Goal: Task Accomplishment & Management: Manage account settings

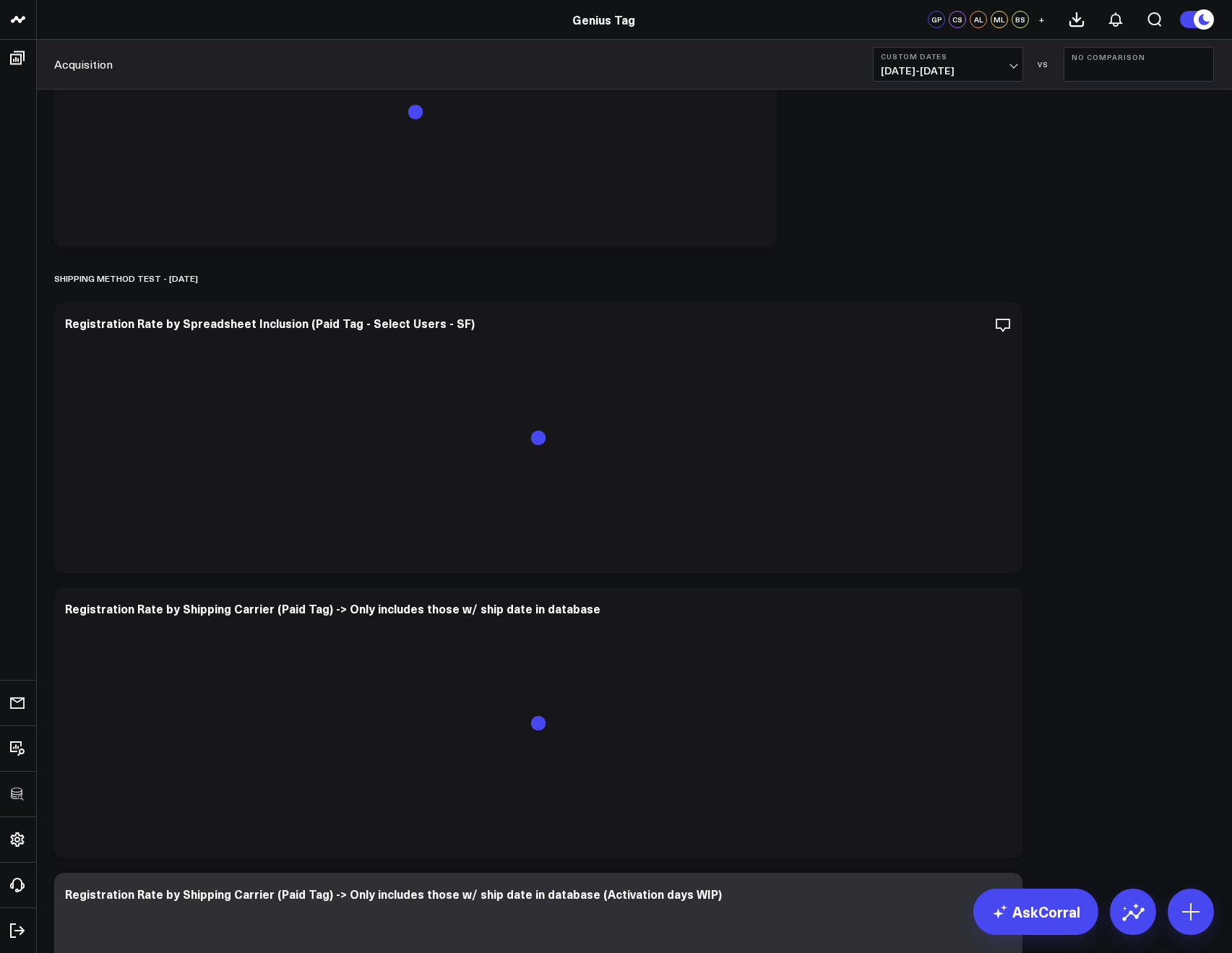
scroll to position [2323, 0]
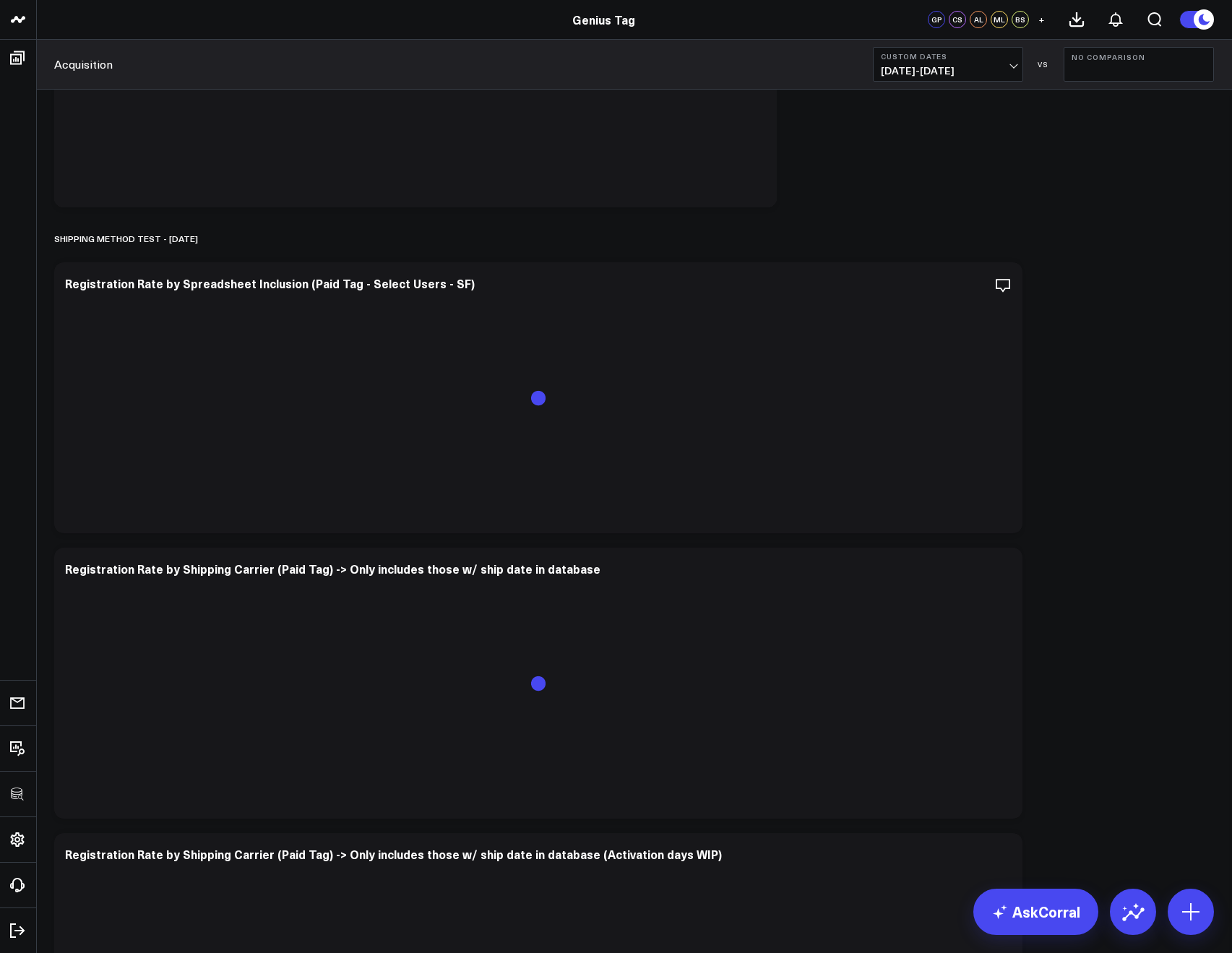
scroll to position [2323, 0]
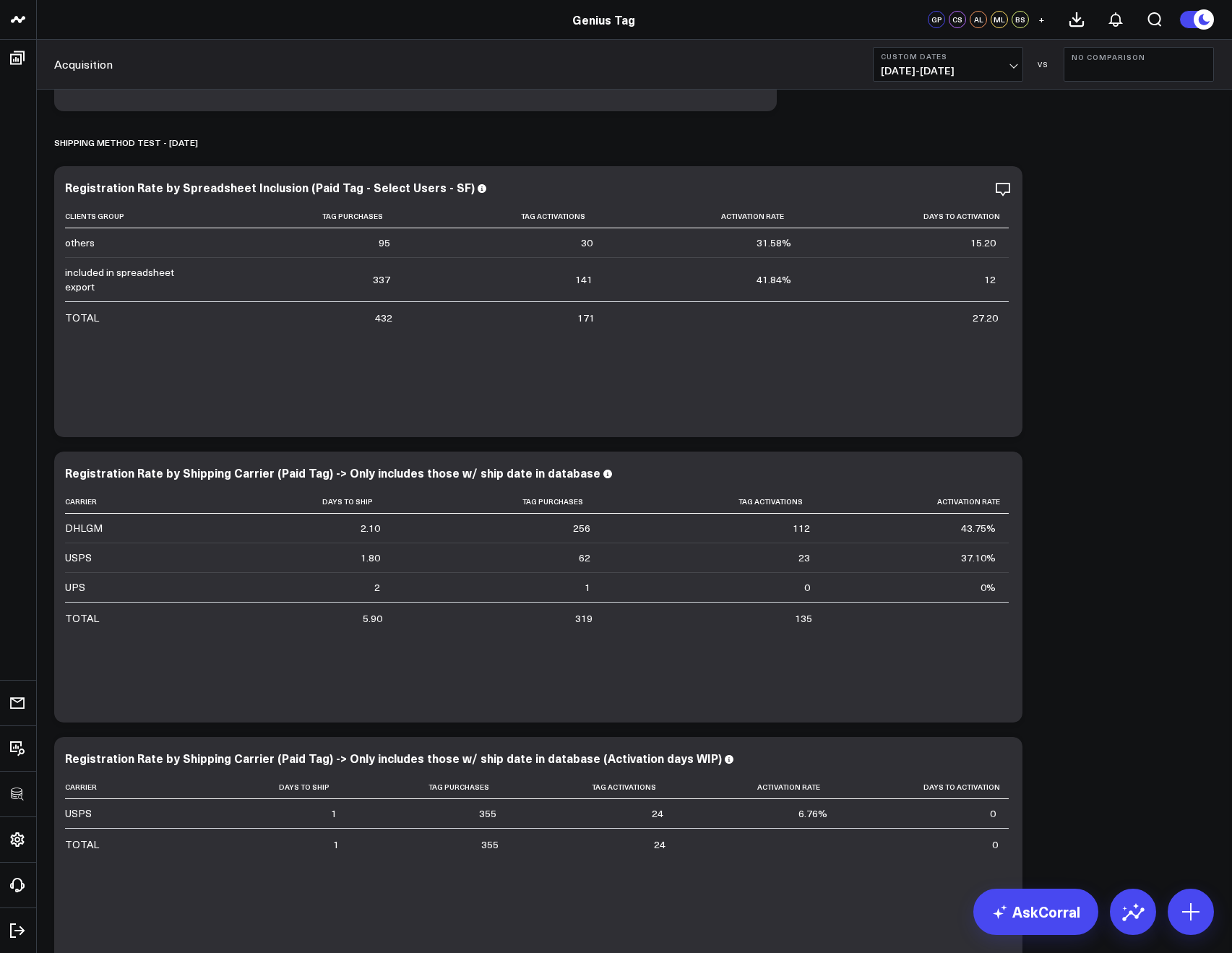
click at [897, 62] on button "Custom Dates 07/07/25 - 07/15/25" at bounding box center [948, 65] width 150 height 35
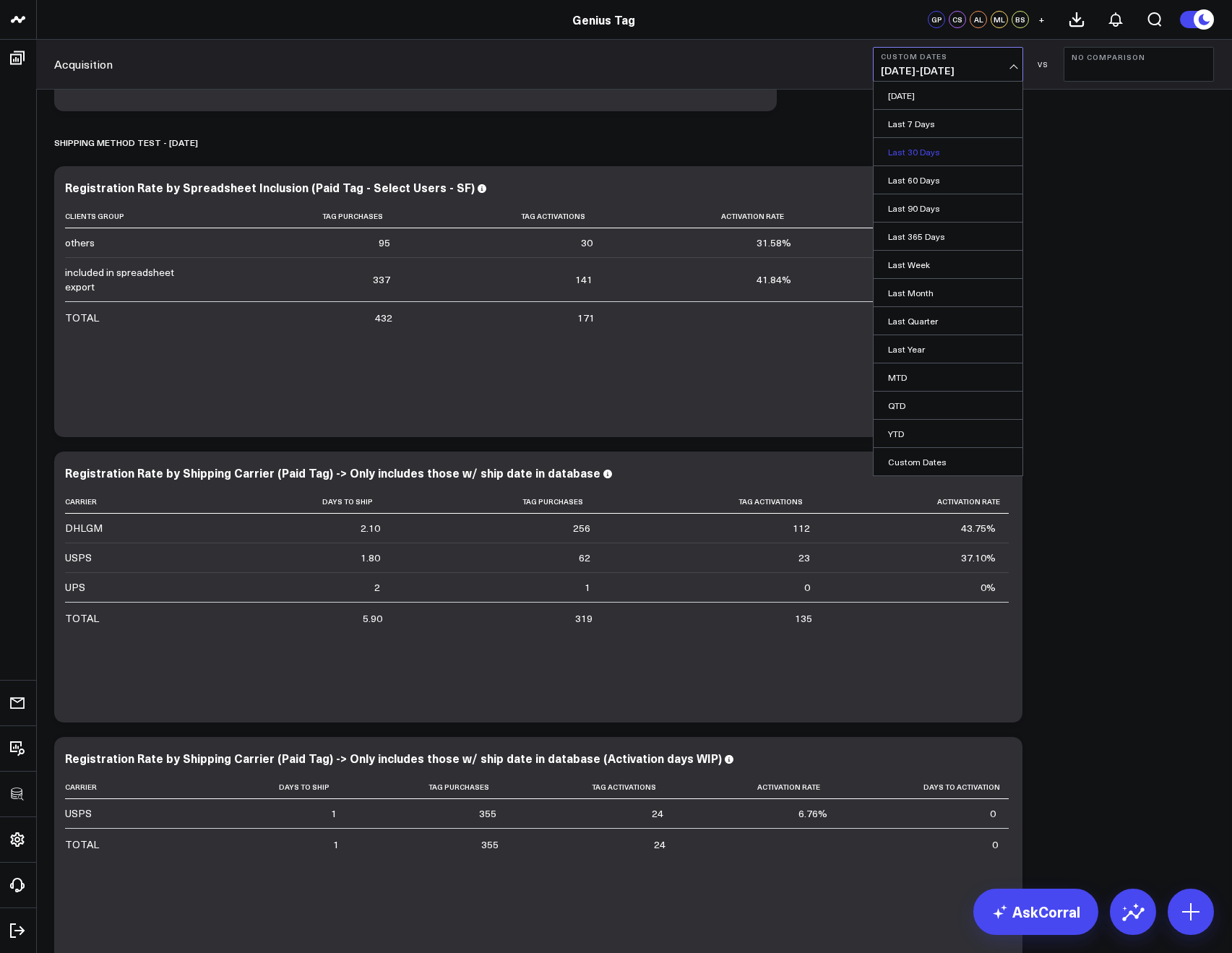
click at [924, 144] on link "Last 30 Days" at bounding box center [948, 152] width 149 height 28
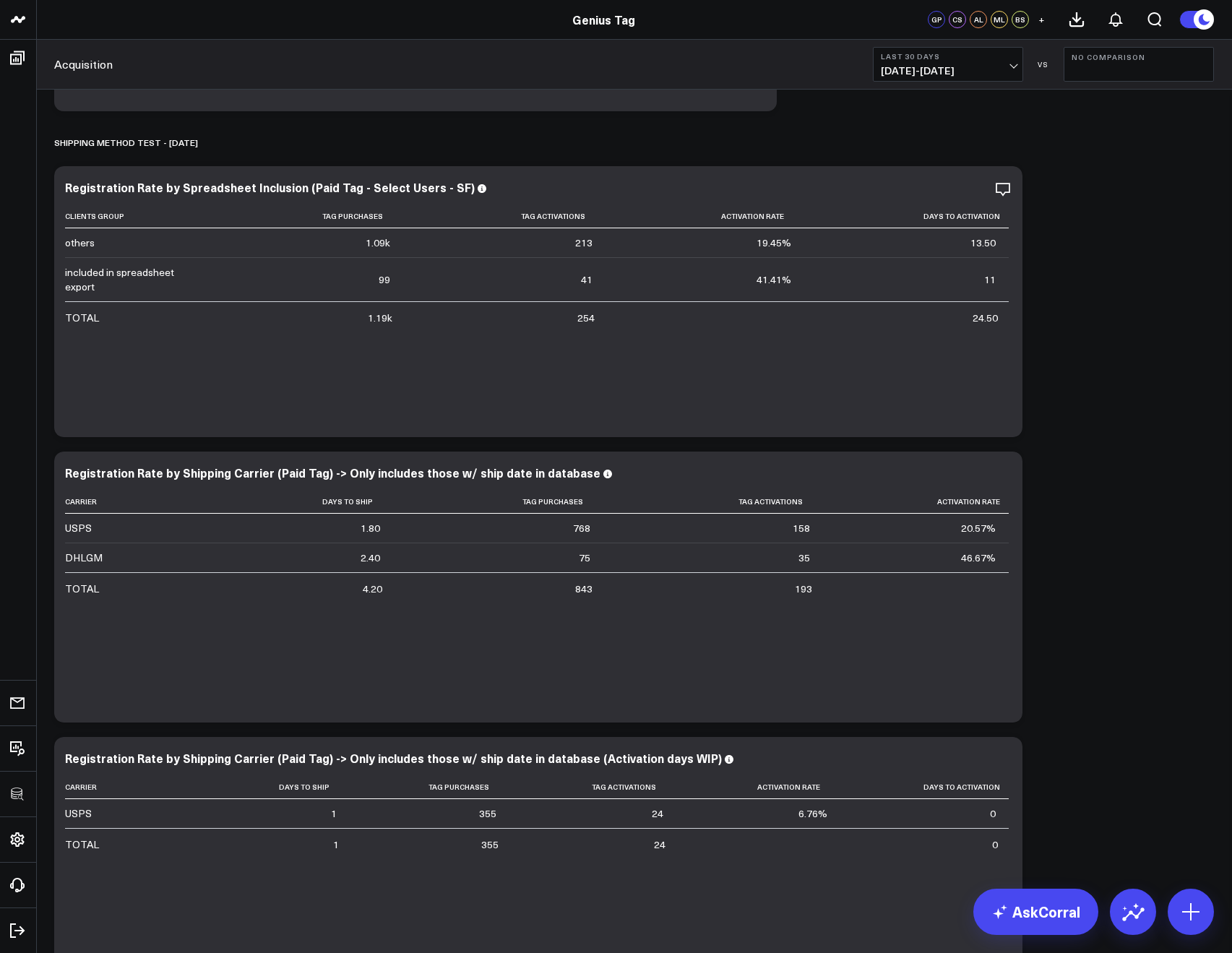
click at [928, 69] on span "07/12/25 - 08/10/25" at bounding box center [948, 71] width 134 height 12
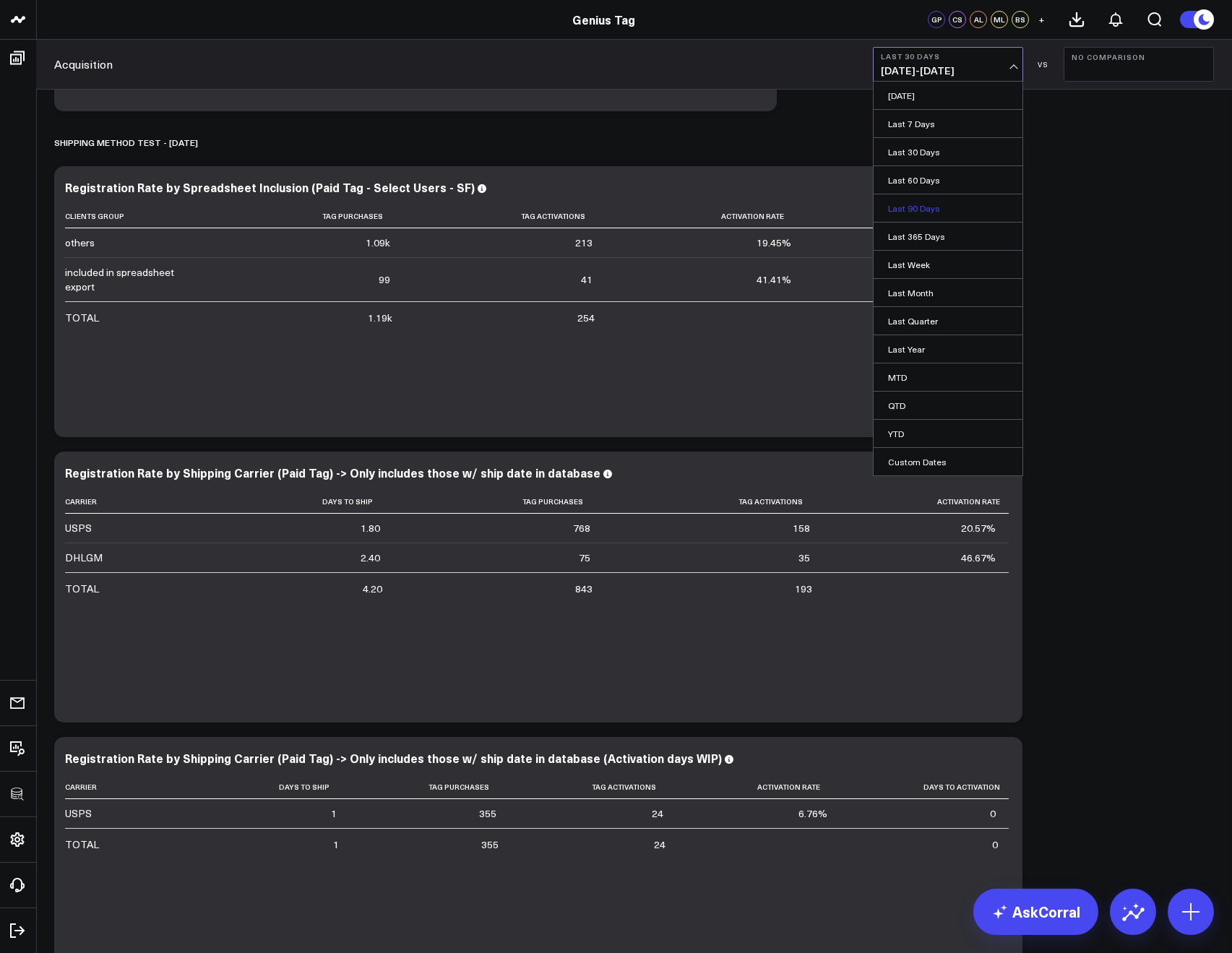
click at [904, 208] on link "Last 90 Days" at bounding box center [948, 208] width 149 height 28
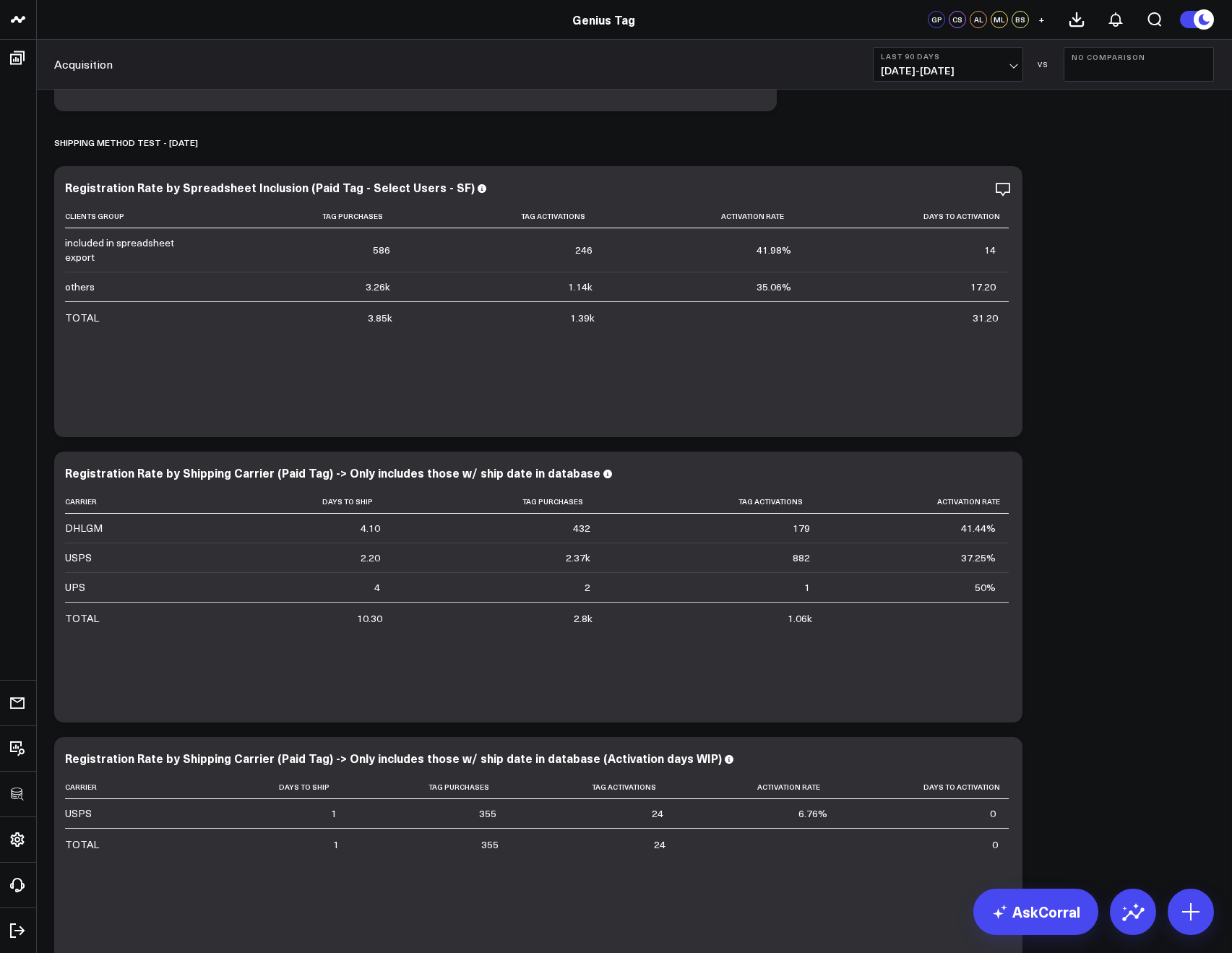
click at [919, 62] on button "Last 90 Days 05/13/25 - 08/10/25" at bounding box center [948, 65] width 150 height 35
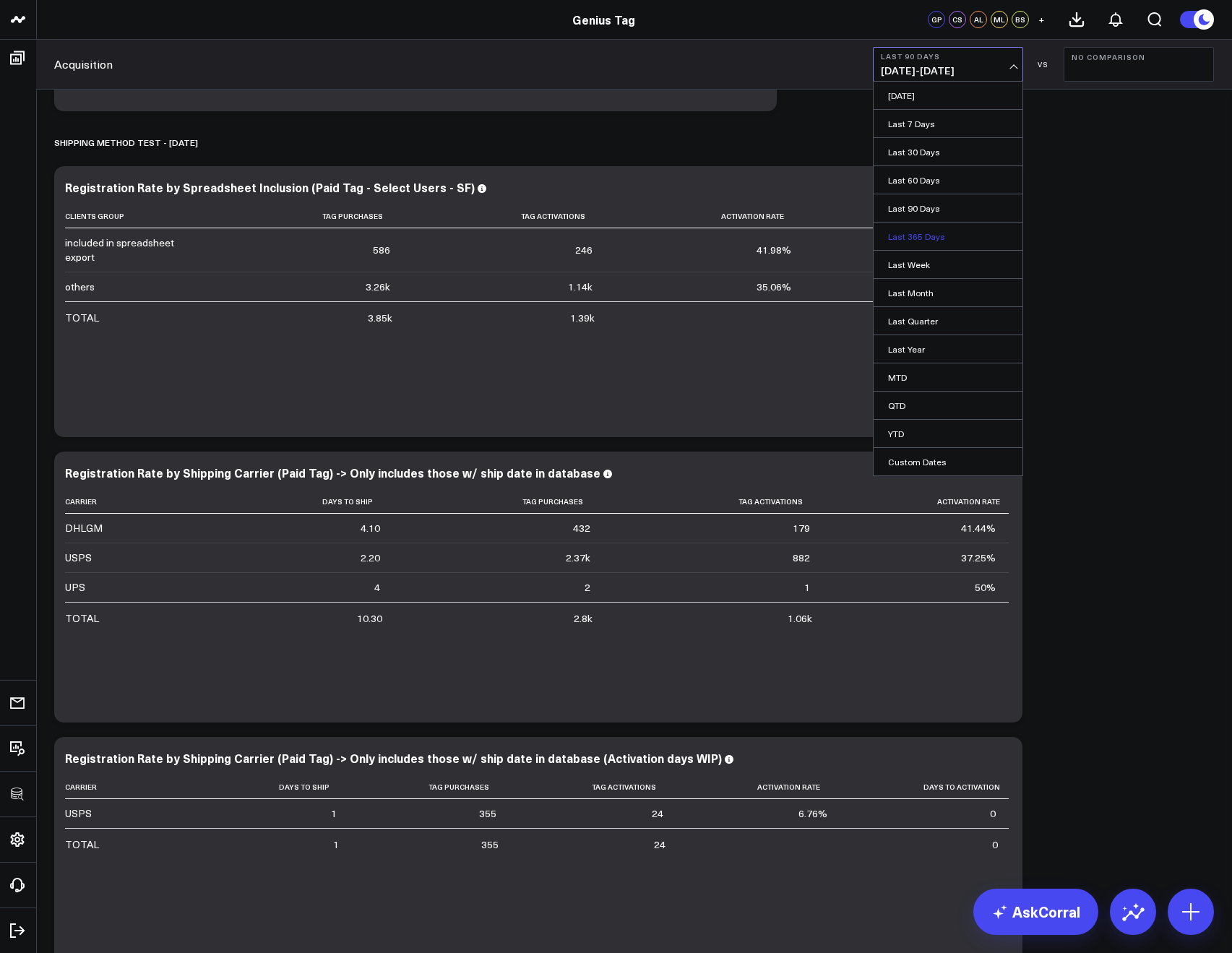
click at [906, 238] on link "Last 365 Days" at bounding box center [948, 236] width 149 height 28
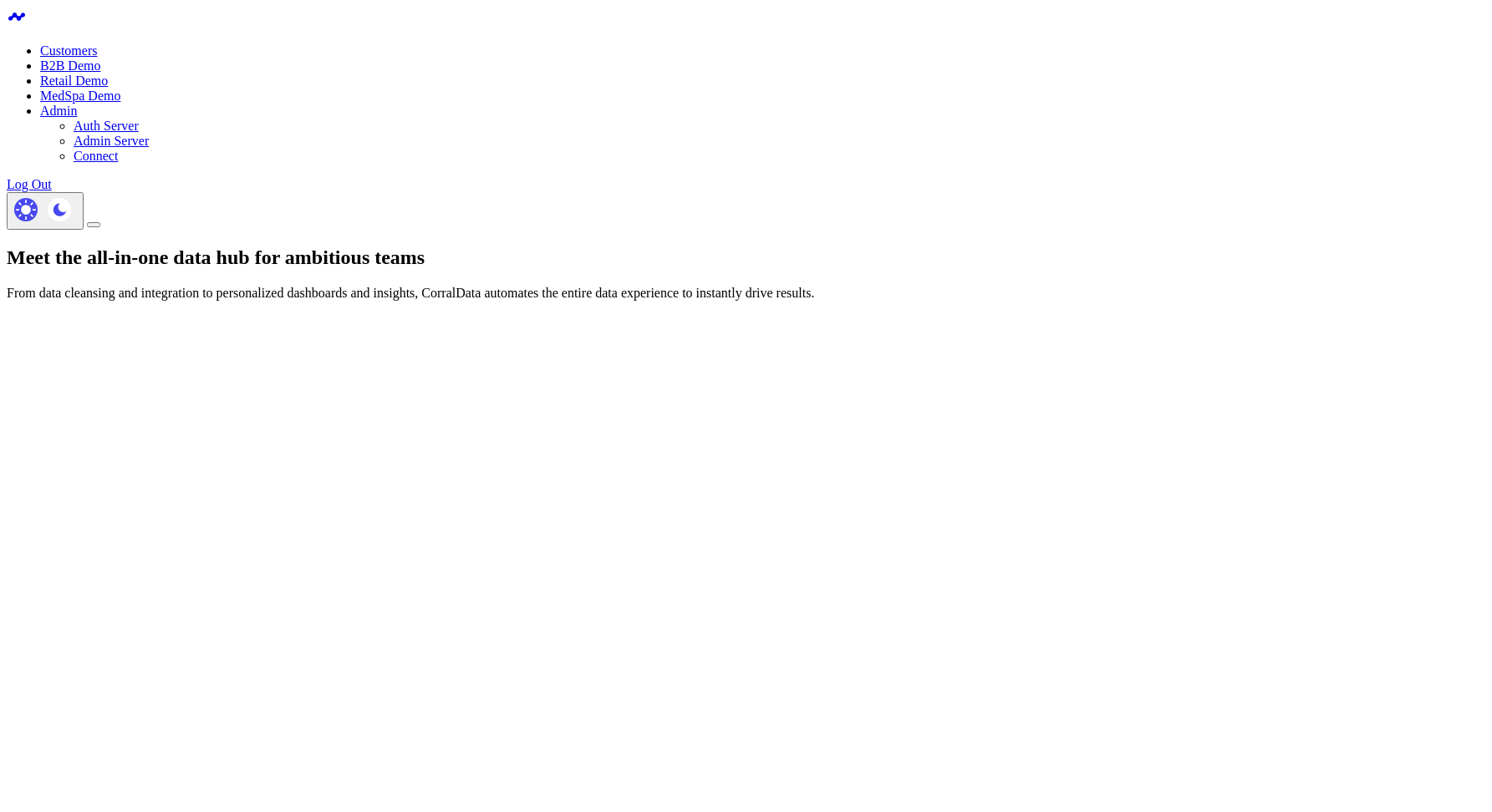
click at [108, 74] on link "Retail Demo" at bounding box center [74, 81] width 68 height 14
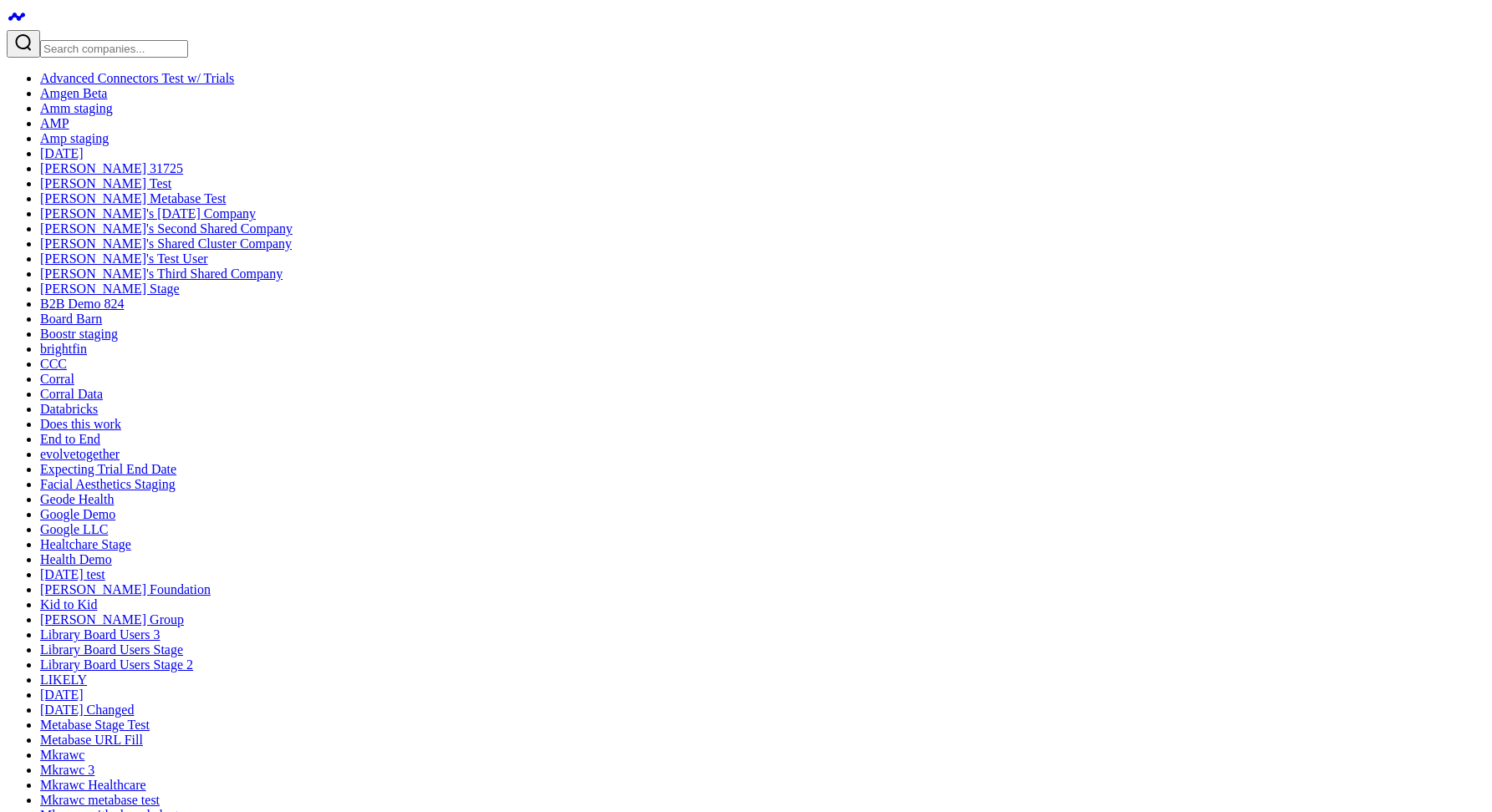
paste input "marykate@corraldata.com"
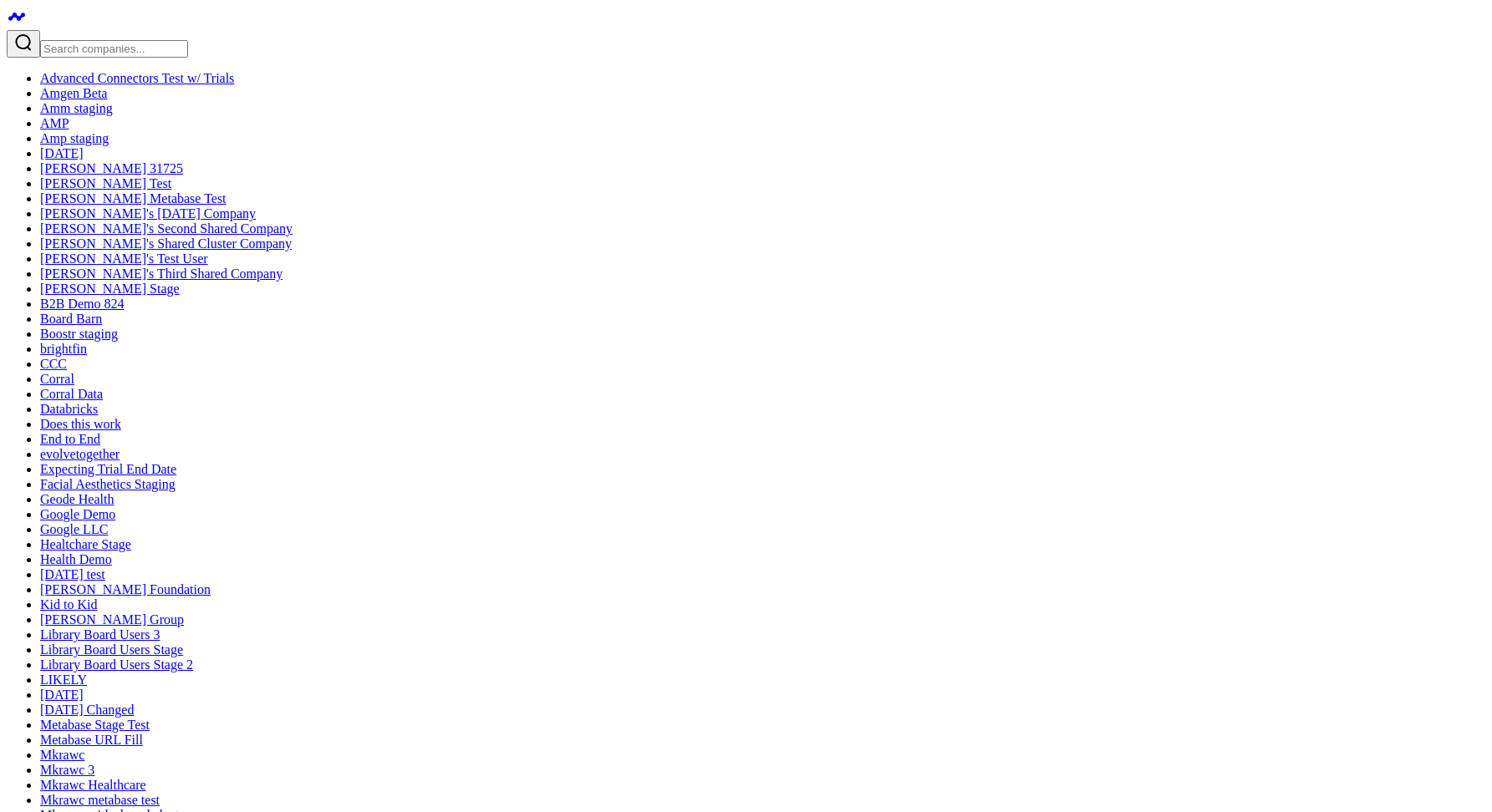
type input "marykate@corraldata.com"
drag, startPoint x: 601, startPoint y: 263, endPoint x: 612, endPoint y: 249, distance: 17.8
type input "MaryKate"
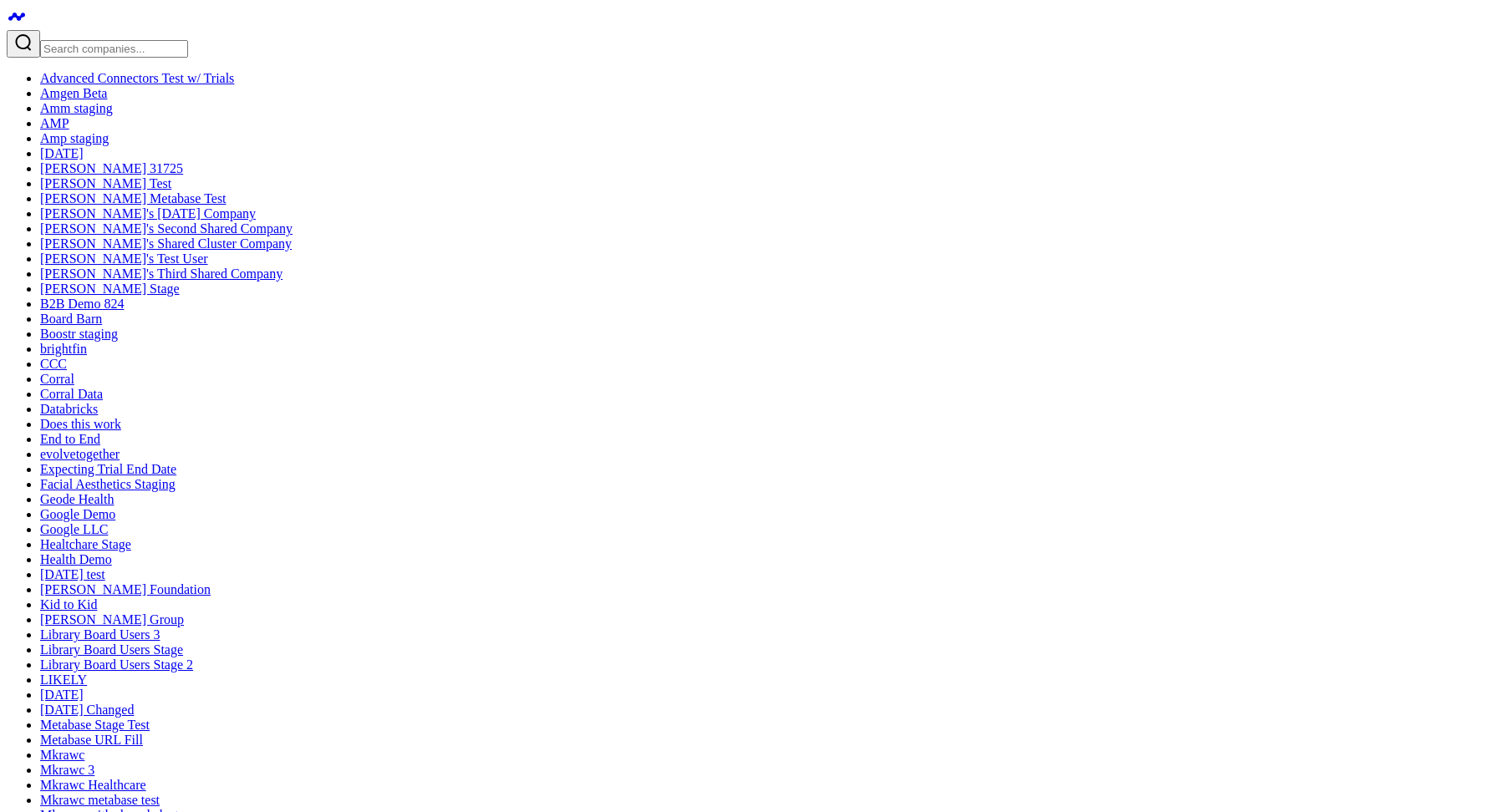
type input "Quigley"
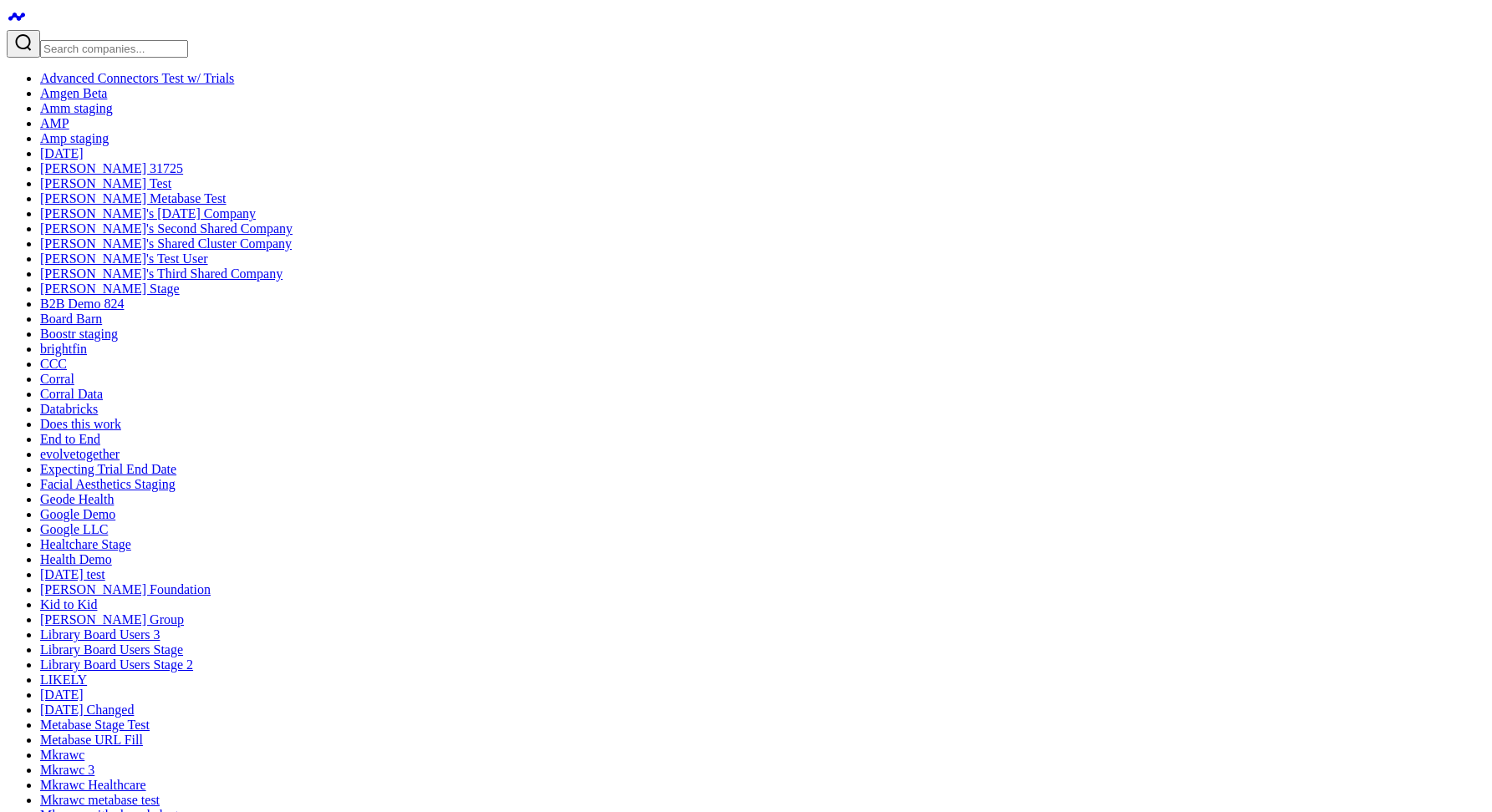
type input "Eileen"
type input "Huang"
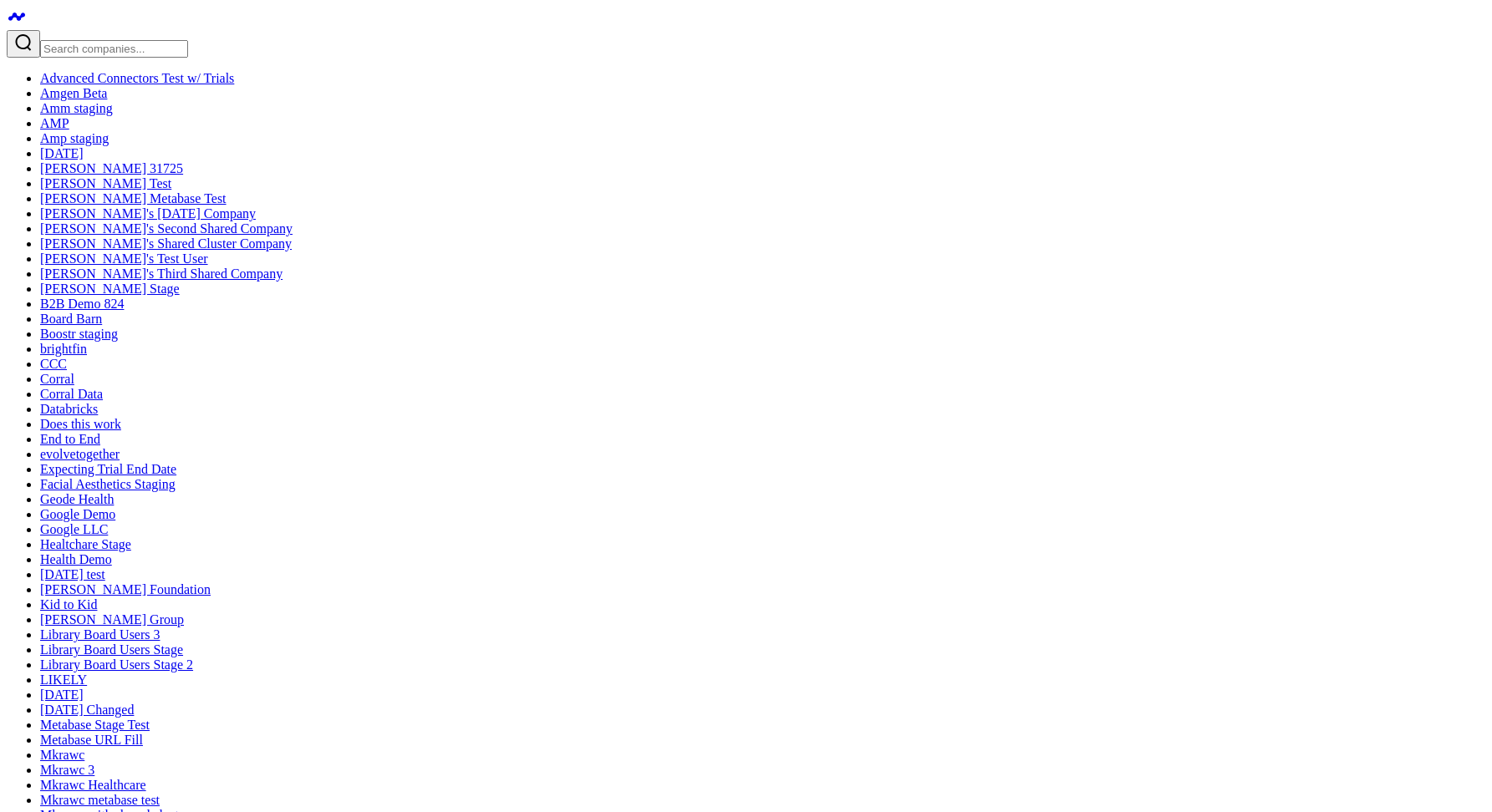
paste input "eileen@corraldata.com"
type input "eileen@corraldata.com"
drag, startPoint x: 843, startPoint y: 355, endPoint x: 810, endPoint y: 324, distance: 45.3
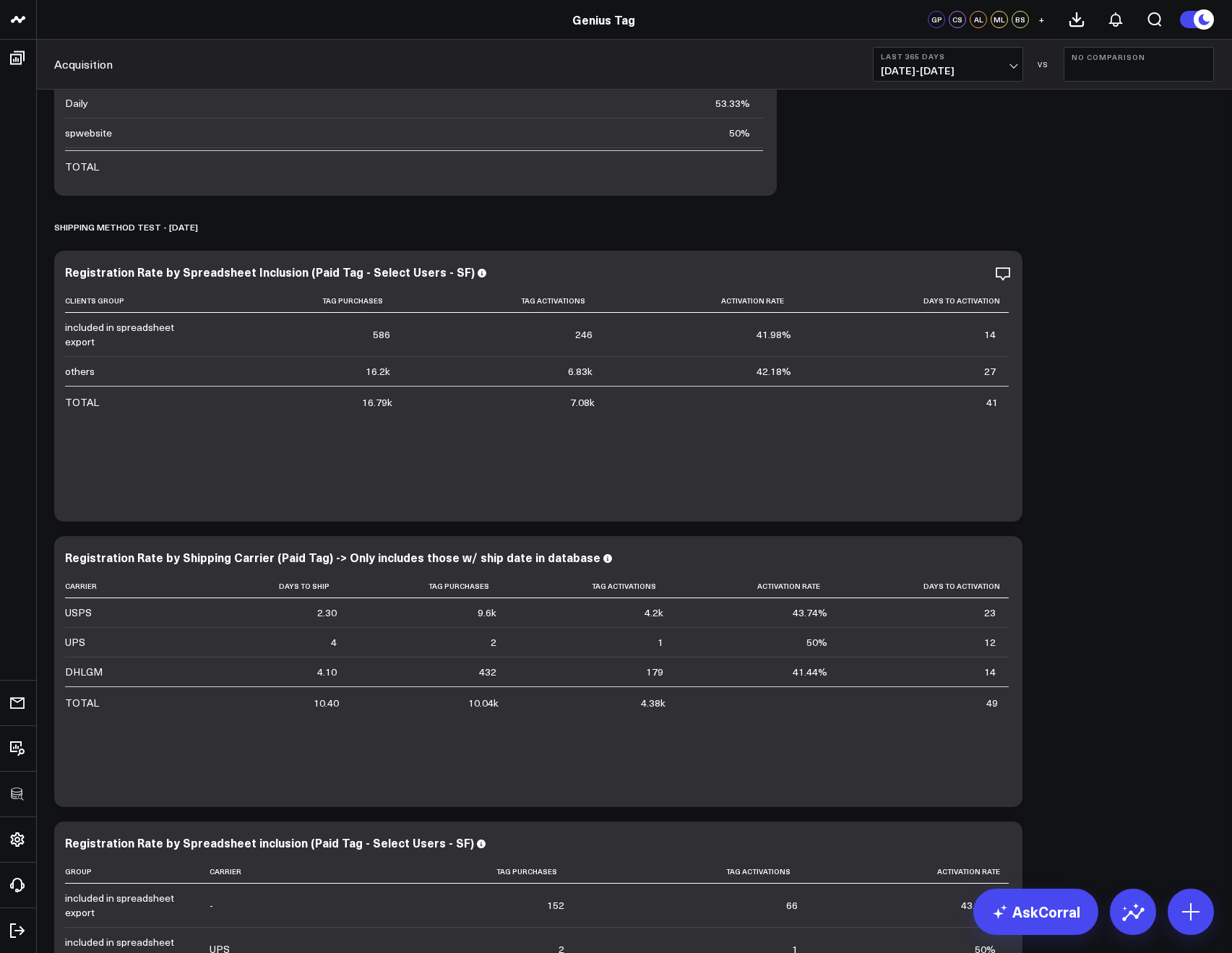
scroll to position [2240, 0]
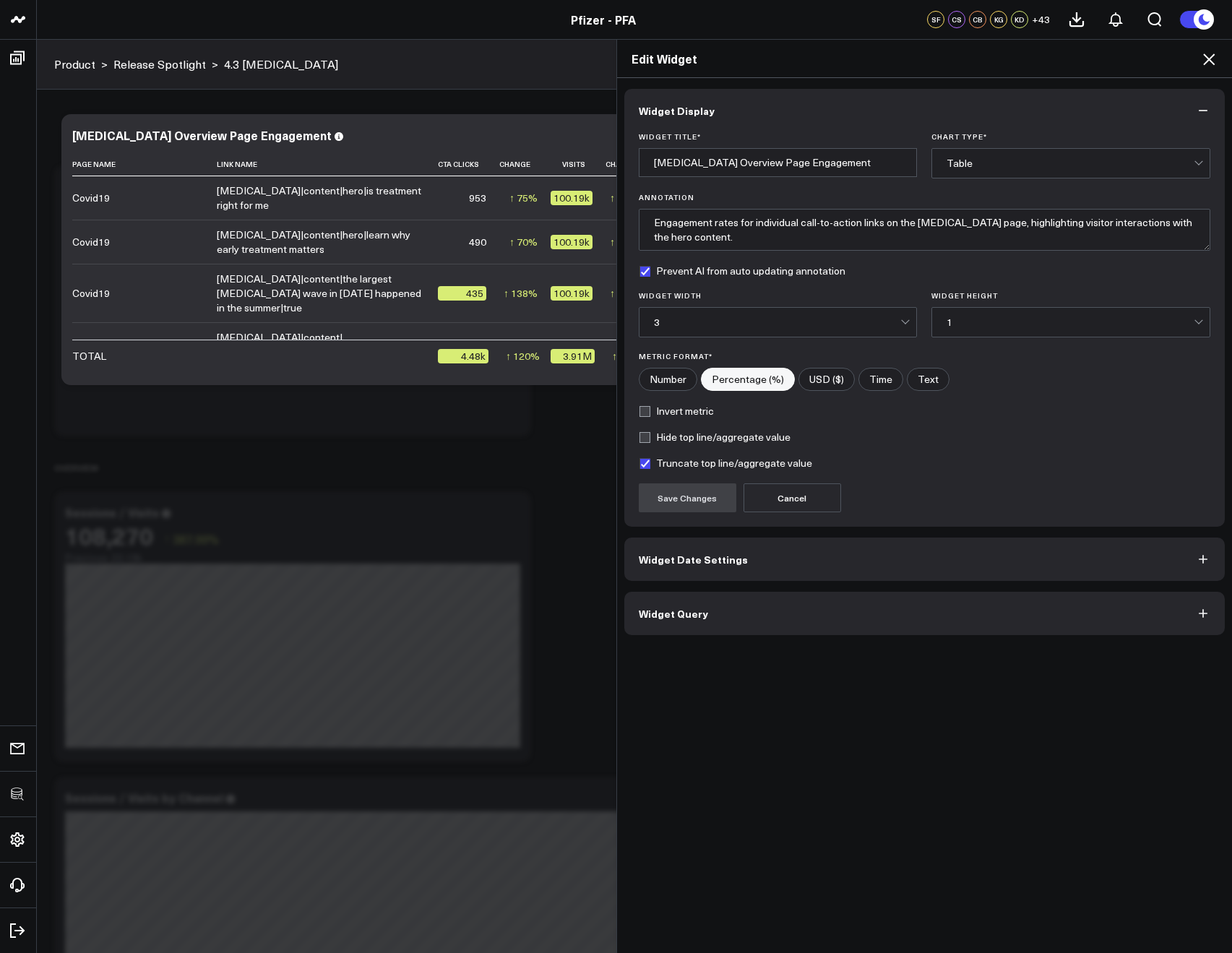
click at [1203, 59] on icon at bounding box center [1209, 60] width 17 height 17
